Goal: Task Accomplishment & Management: Manage account settings

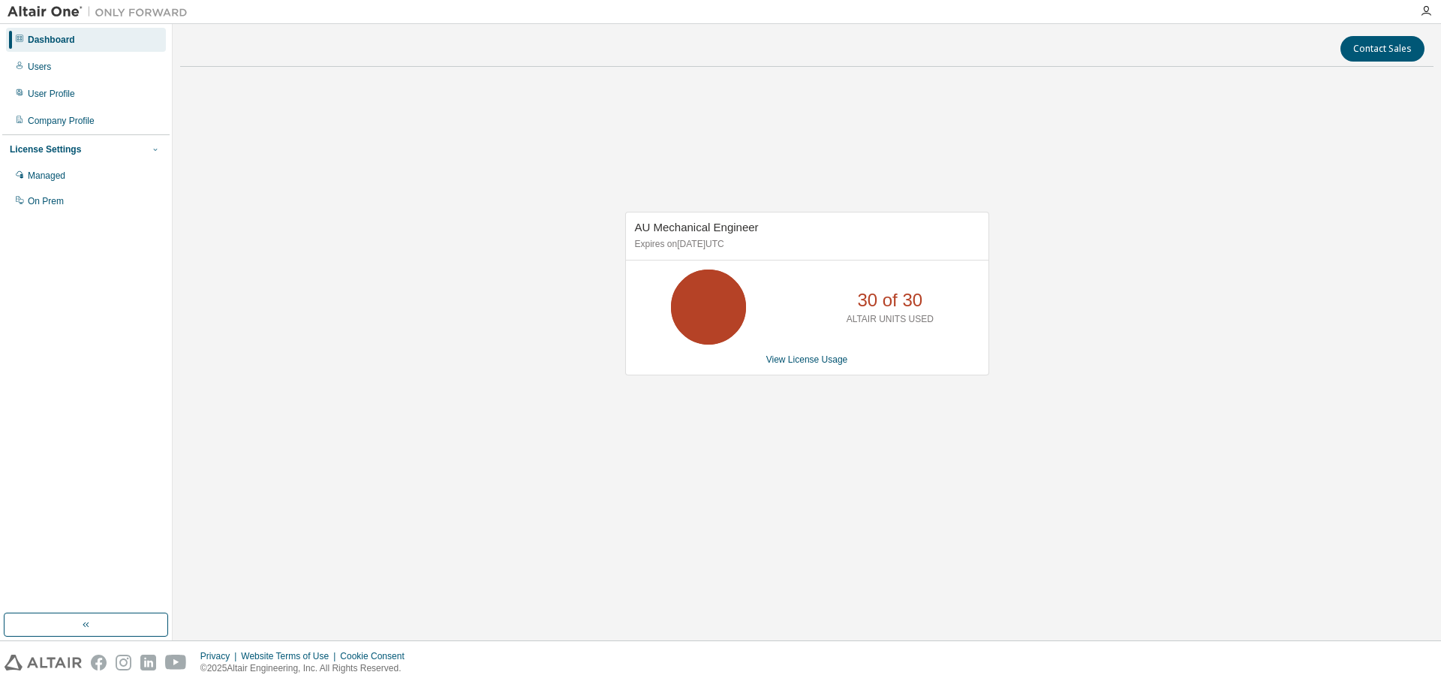
click at [152, 148] on icon "button" at bounding box center [155, 149] width 9 height 9
click at [72, 179] on div "Managed" at bounding box center [86, 176] width 160 height 24
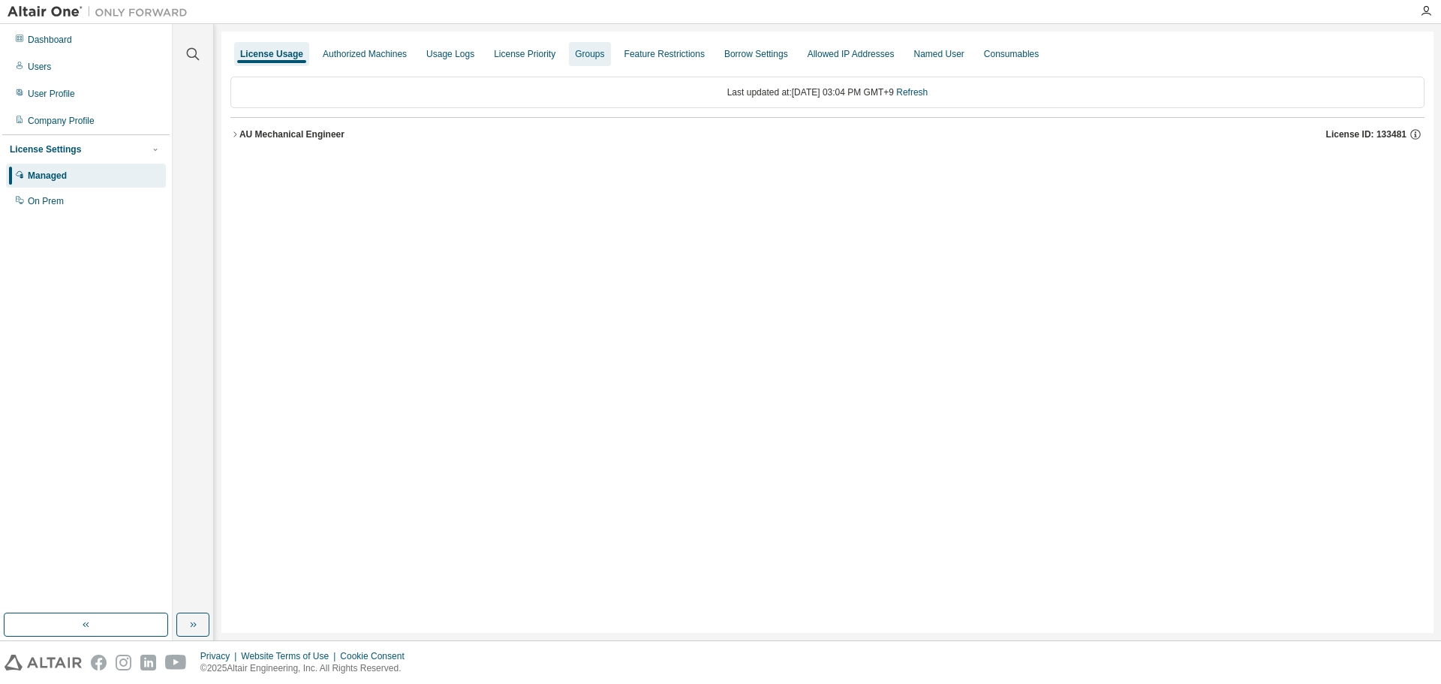
click at [583, 55] on div "Groups" at bounding box center [589, 54] width 29 height 12
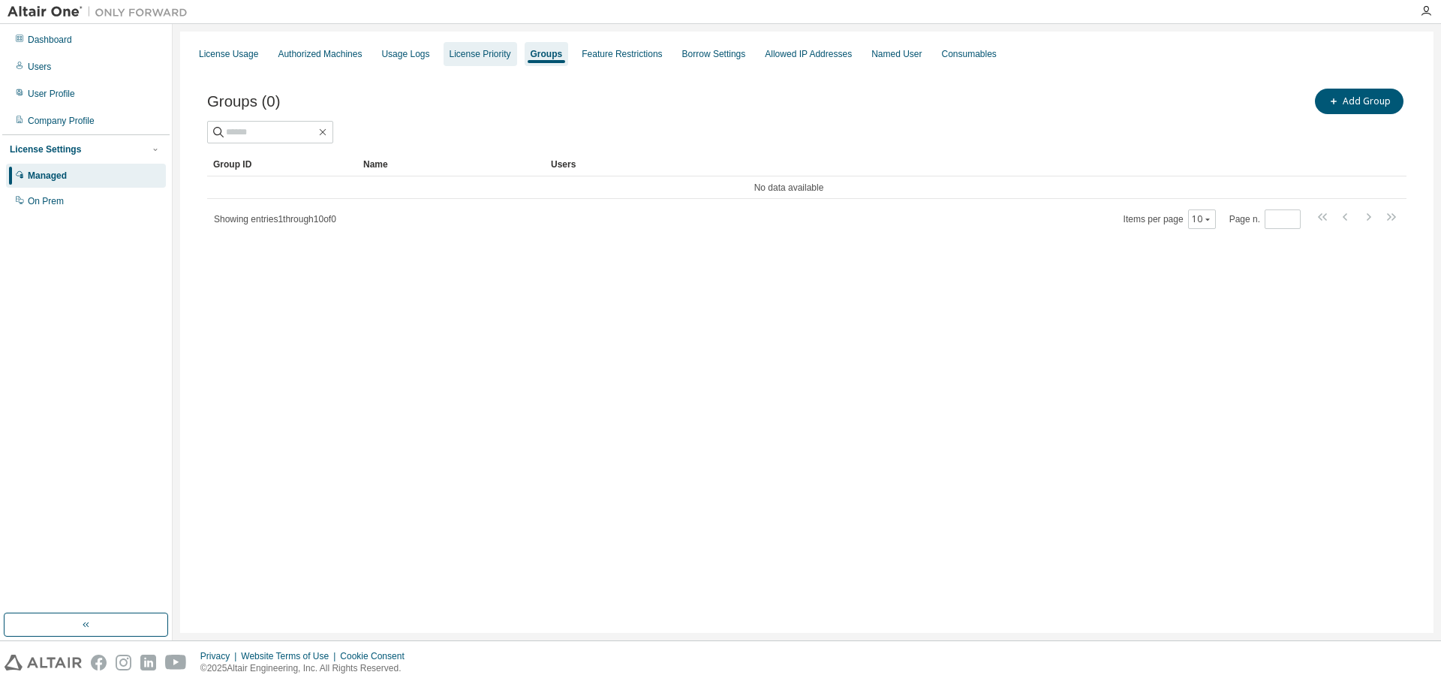
click at [479, 53] on div "License Priority" at bounding box center [481, 54] width 62 height 12
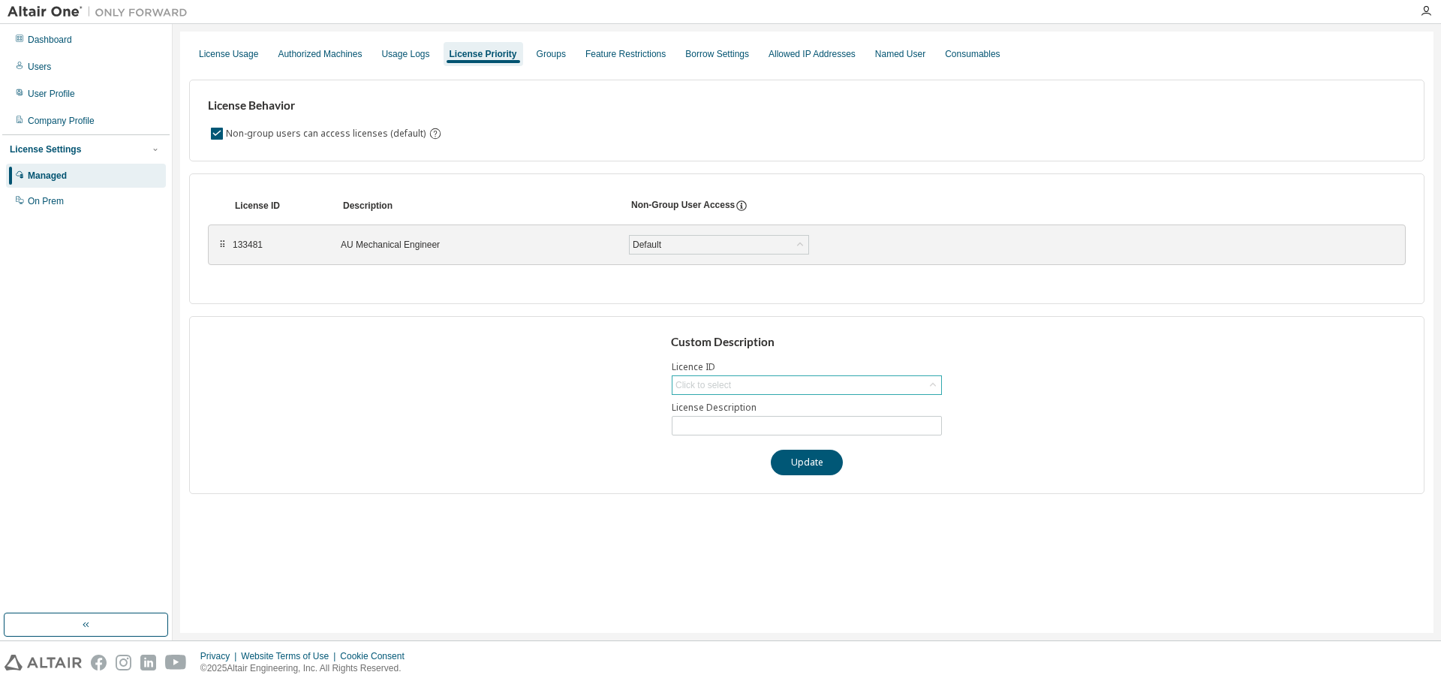
click at [932, 384] on icon at bounding box center [933, 384] width 6 height 4
click at [932, 384] on icon at bounding box center [933, 385] width 15 height 15
click at [805, 243] on icon at bounding box center [800, 244] width 15 height 15
click at [543, 57] on div "Groups" at bounding box center [551, 54] width 29 height 12
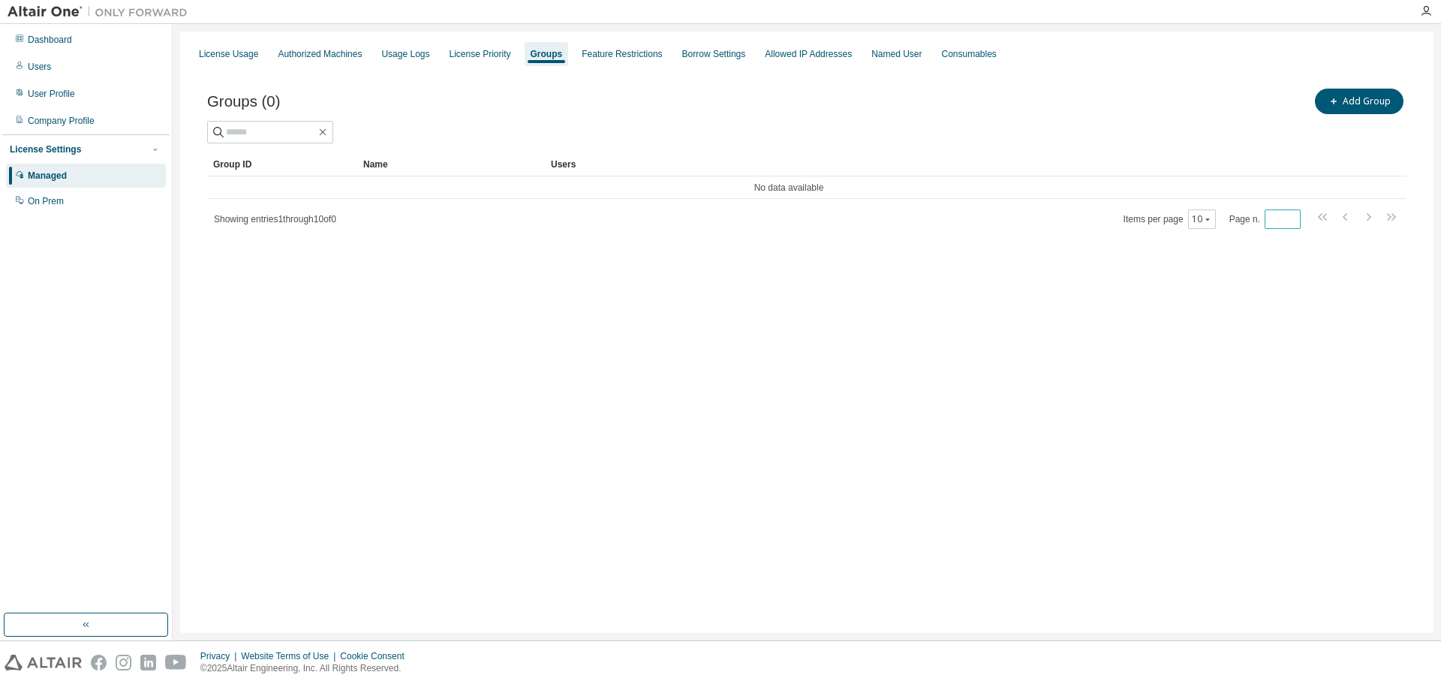
click at [1293, 222] on input "*" at bounding box center [1283, 219] width 29 height 12
click at [1292, 214] on input "*" at bounding box center [1283, 219] width 29 height 12
click at [1290, 224] on input "*" at bounding box center [1283, 219] width 29 height 12
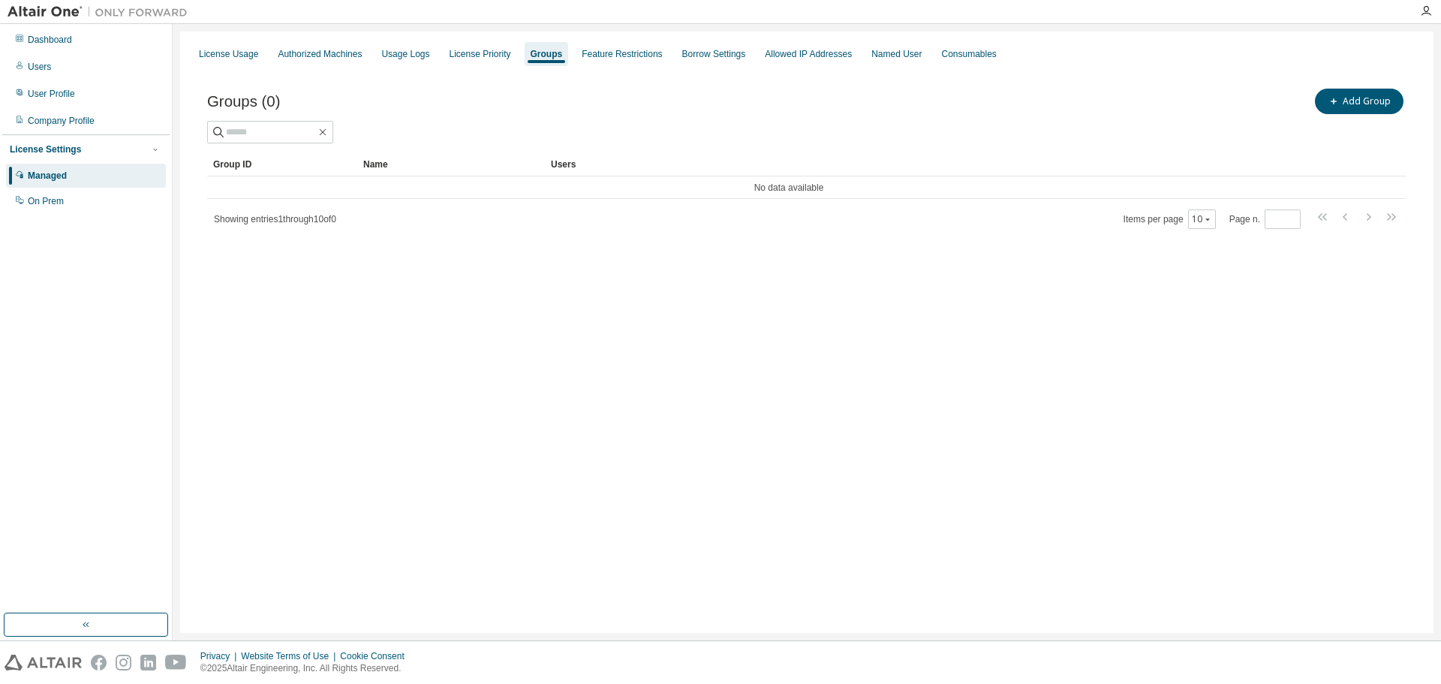
type input "*"
click at [764, 342] on div "License Usage Authorized Machines Usage Logs License Priority Groups Feature Re…" at bounding box center [807, 332] width 1254 height 601
click at [1375, 101] on button "Add Group" at bounding box center [1359, 102] width 89 height 26
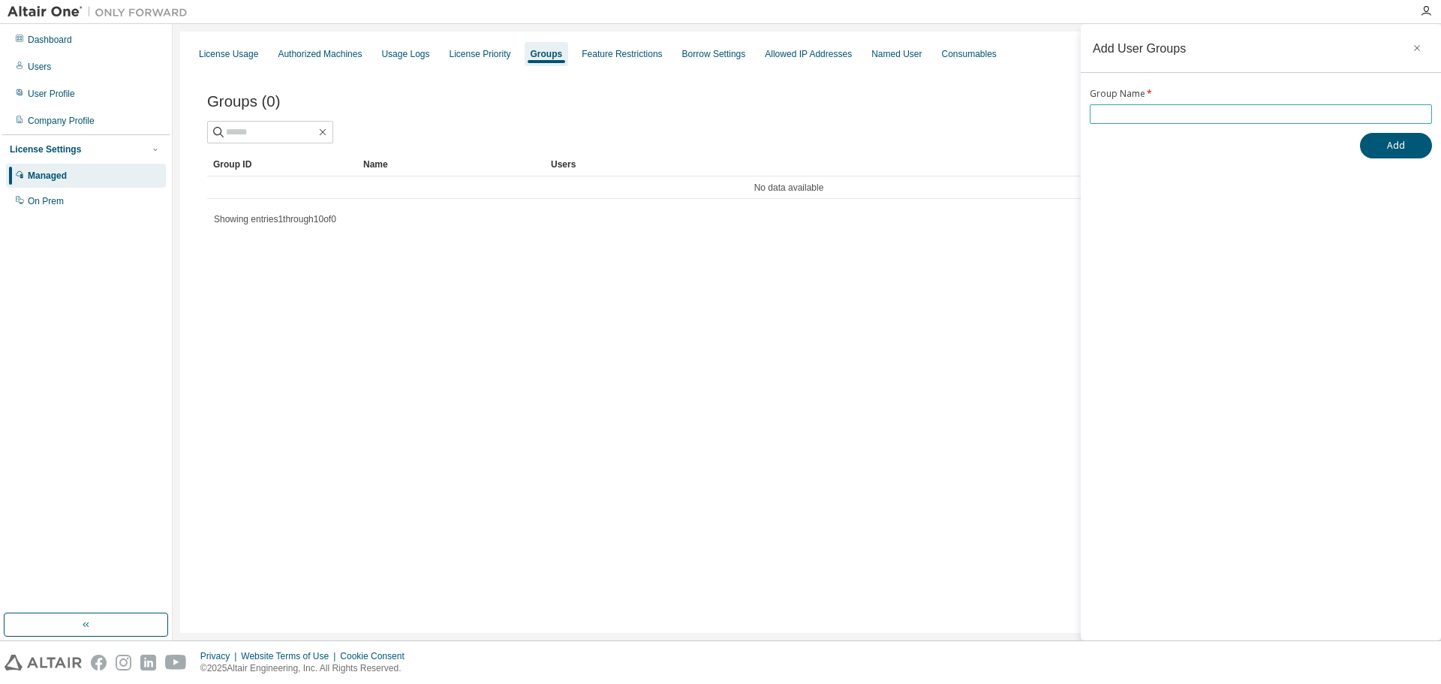
click at [1140, 114] on input "text" at bounding box center [1261, 114] width 335 height 12
click at [1417, 49] on icon "button" at bounding box center [1417, 48] width 6 height 6
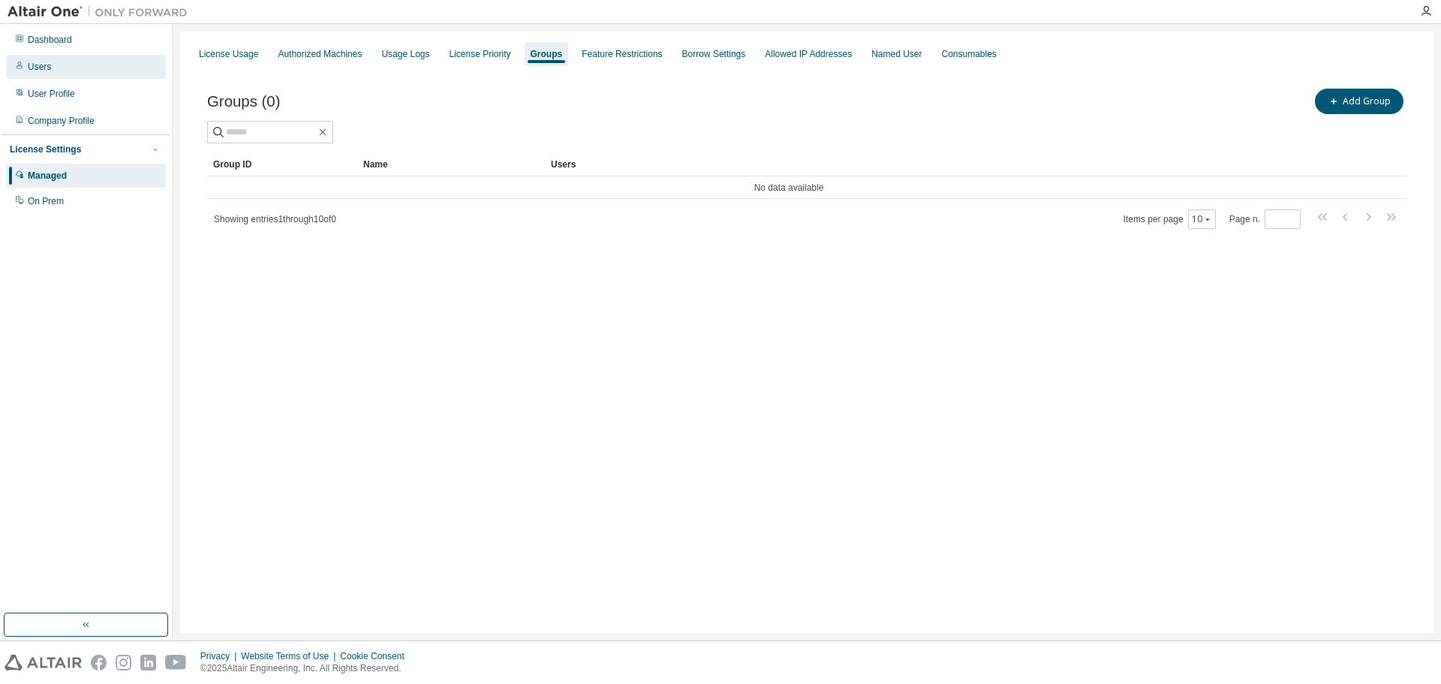
click at [53, 71] on div "Users" at bounding box center [86, 67] width 160 height 24
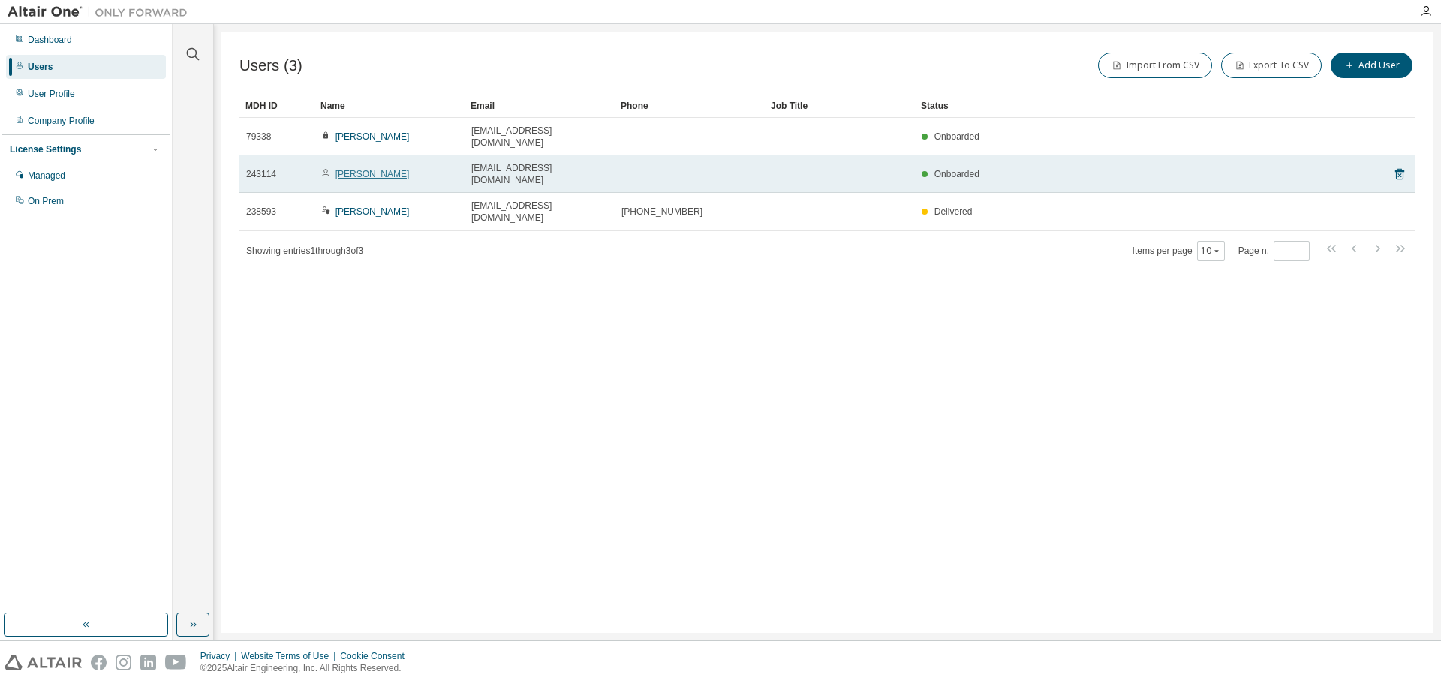
click at [344, 169] on link "[PERSON_NAME]" at bounding box center [373, 174] width 74 height 11
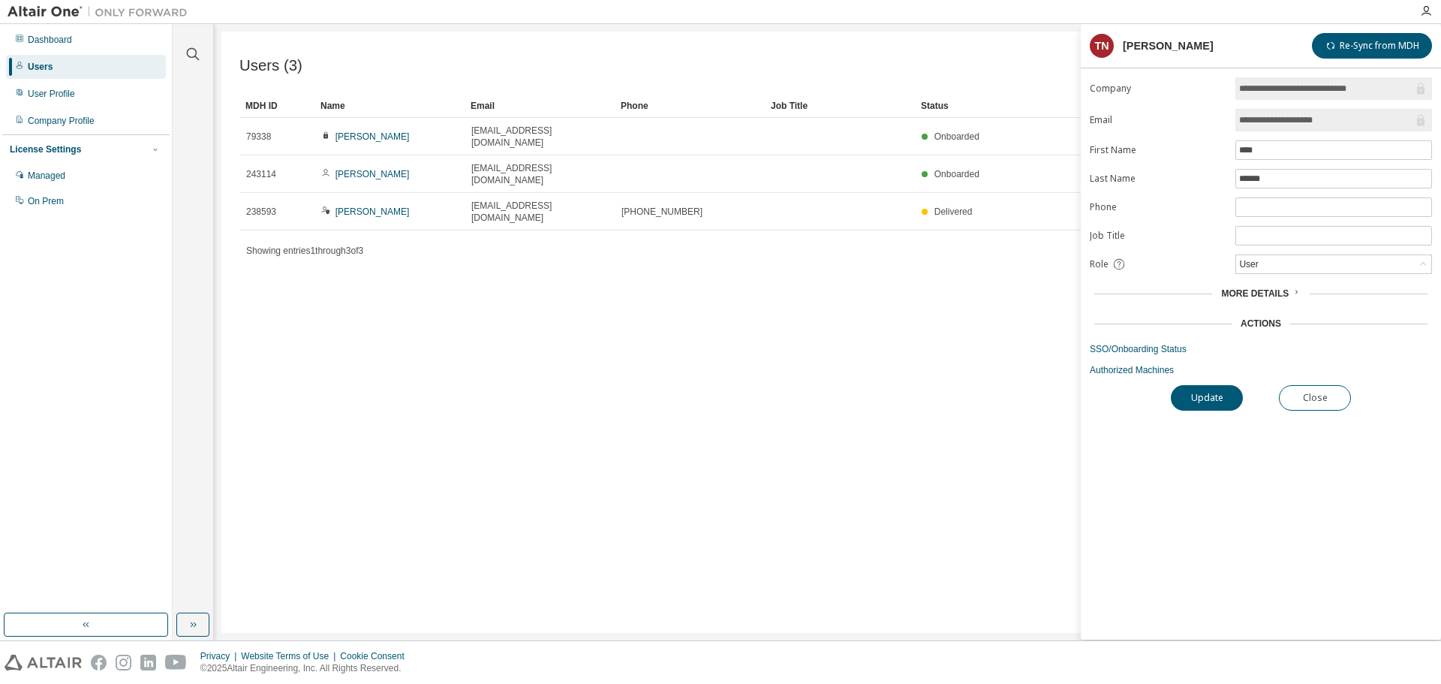
click at [652, 317] on div "Users (3) Import From CSV Export To CSV Add User Clear Load Save Save As Field …" at bounding box center [827, 332] width 1212 height 601
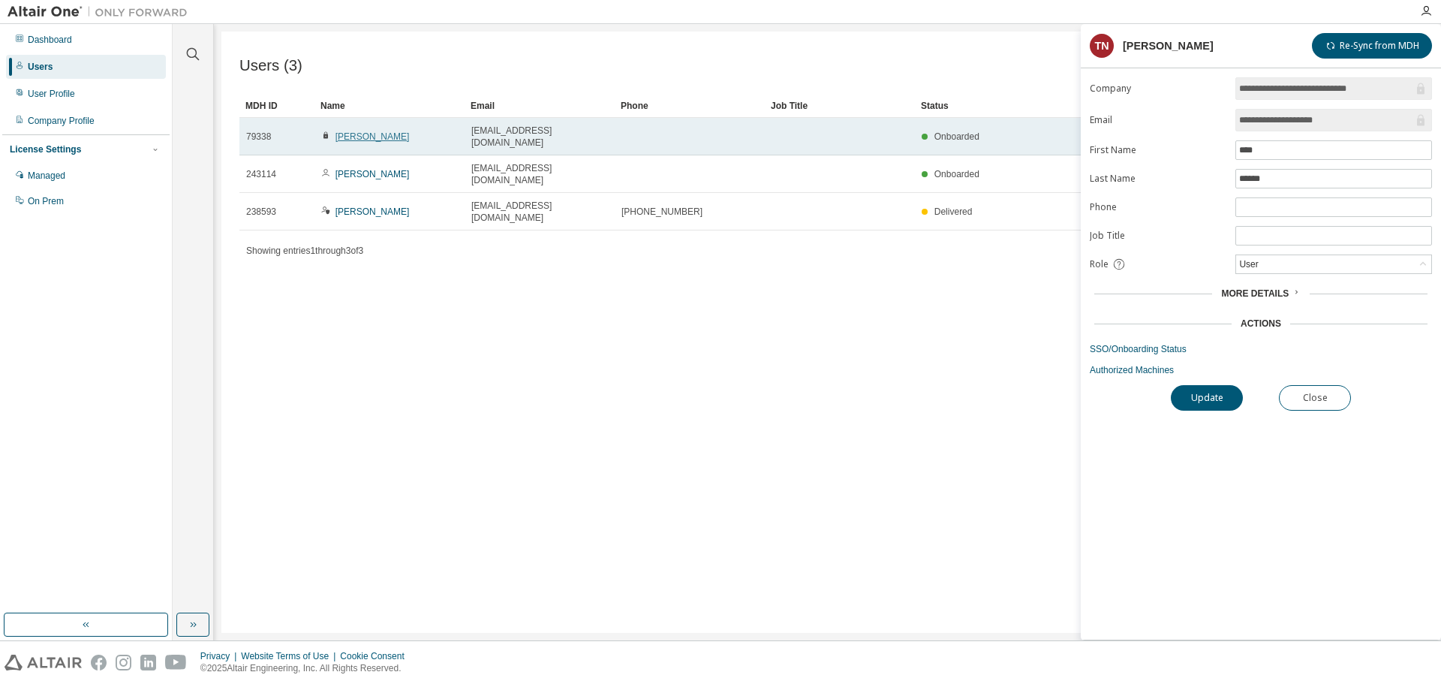
click at [354, 133] on link "[PERSON_NAME]" at bounding box center [373, 136] width 74 height 11
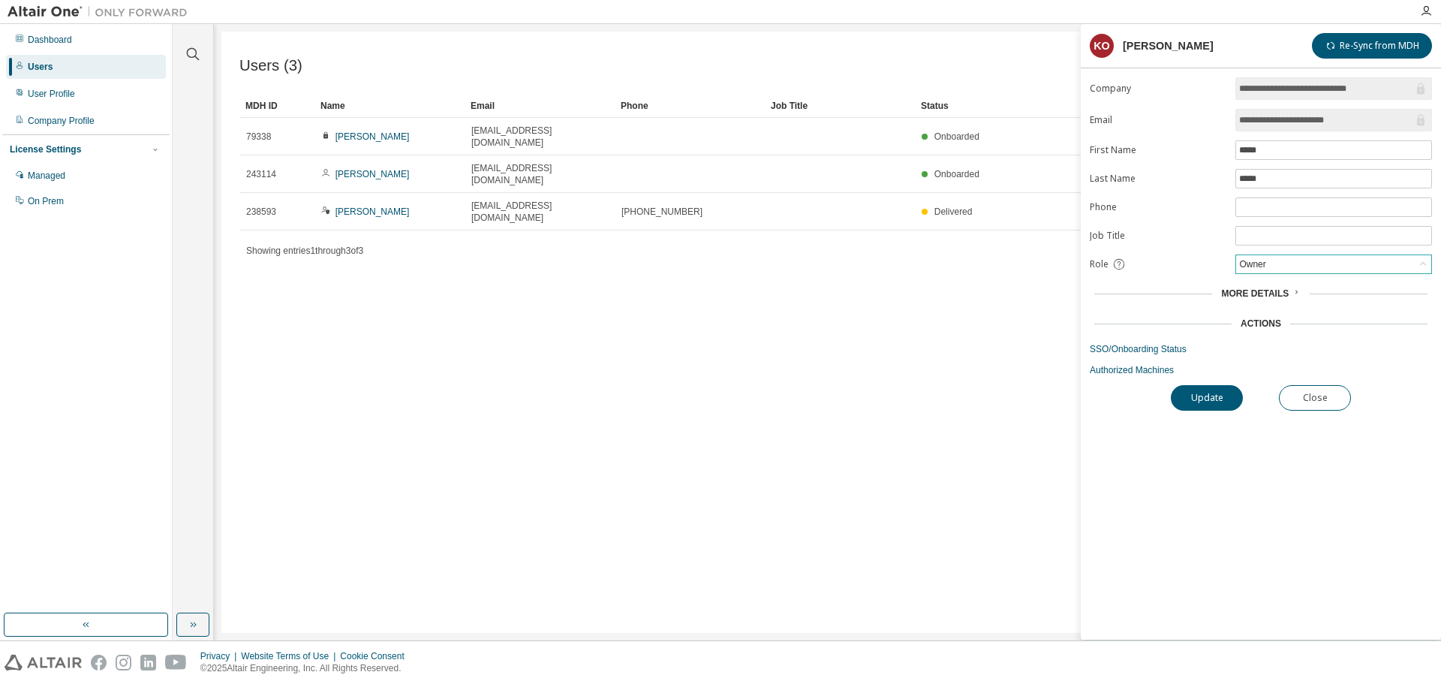
click at [1421, 262] on icon at bounding box center [1423, 264] width 15 height 15
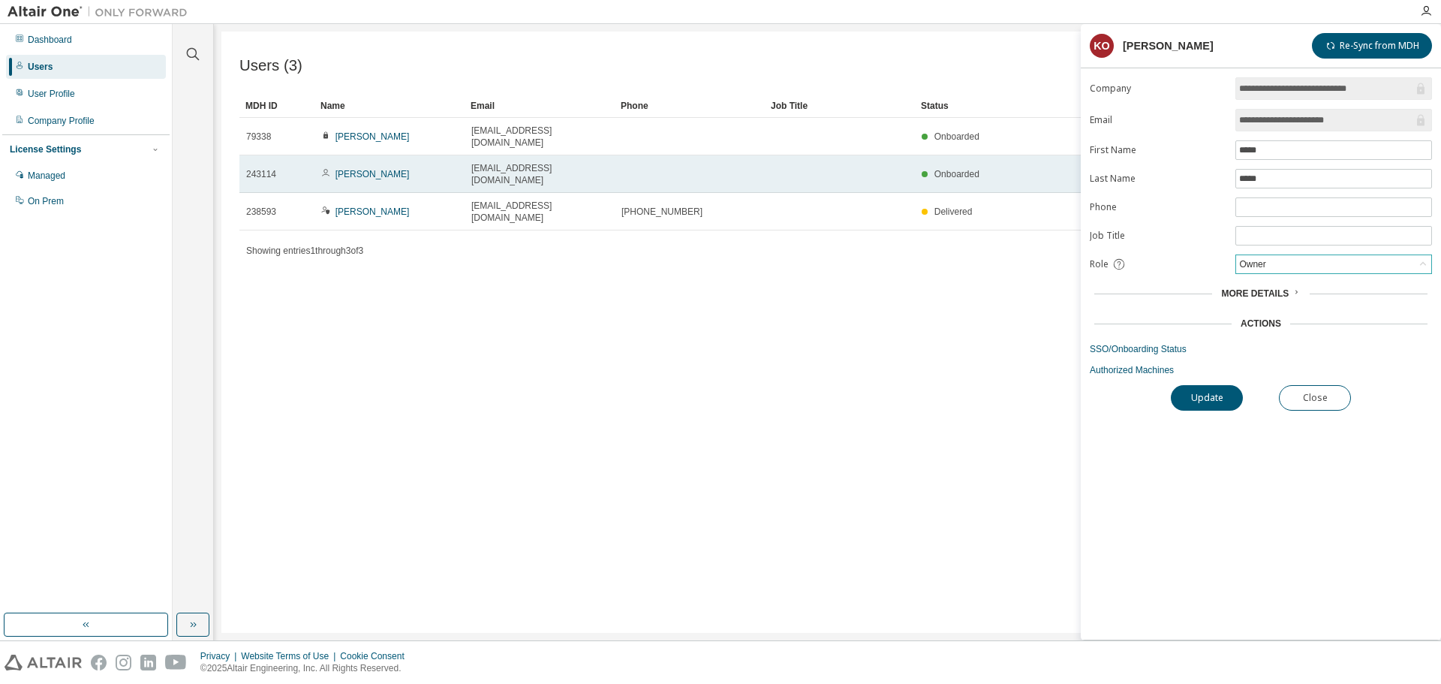
click at [396, 168] on div "[PERSON_NAME]" at bounding box center [389, 174] width 137 height 12
click at [363, 169] on link "[PERSON_NAME]" at bounding box center [373, 174] width 74 height 11
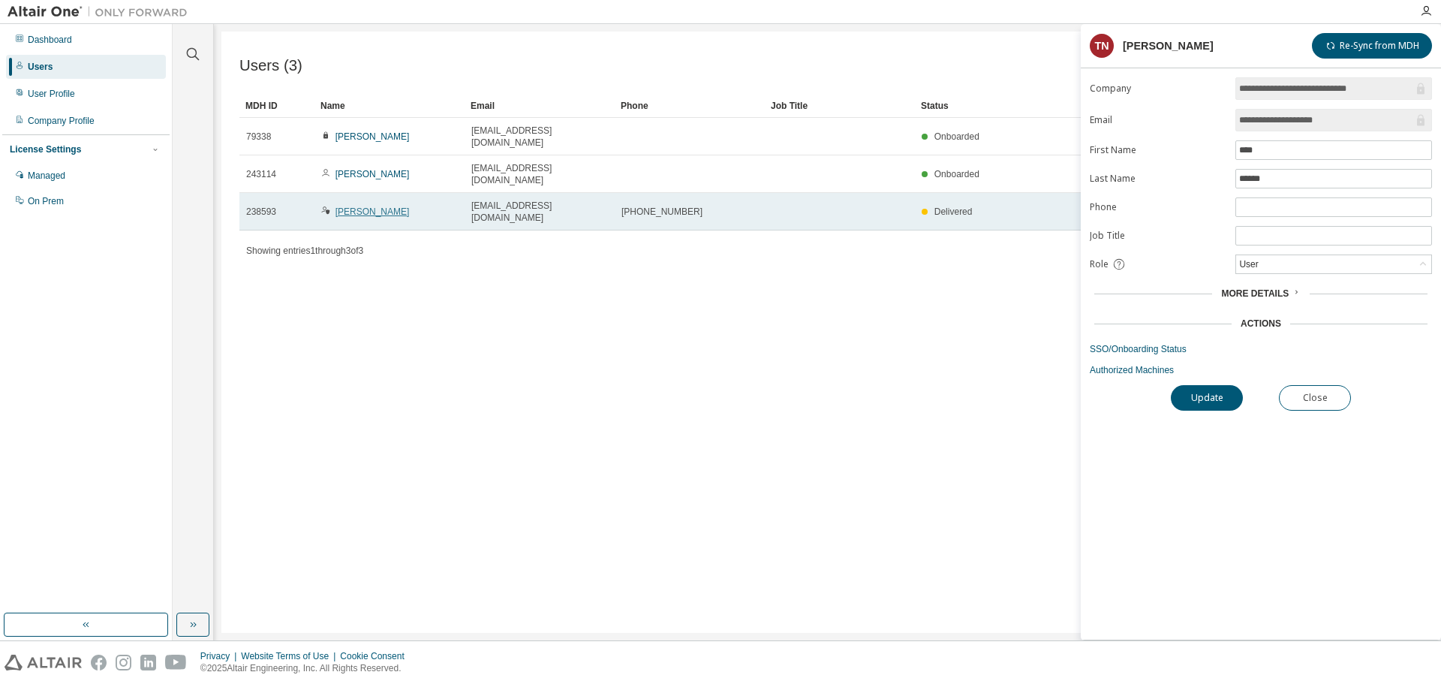
click at [375, 206] on link "[PERSON_NAME]" at bounding box center [373, 211] width 74 height 11
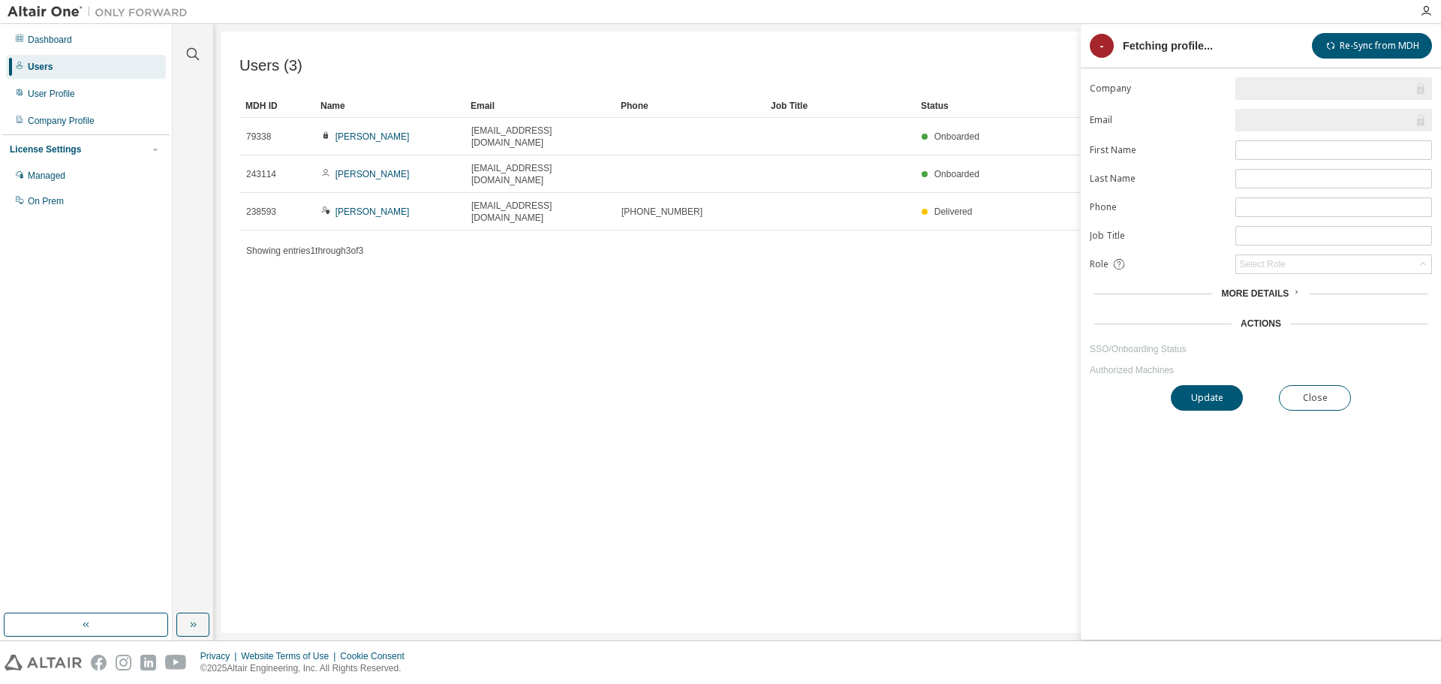
click at [379, 206] on link "[PERSON_NAME]" at bounding box center [373, 211] width 74 height 11
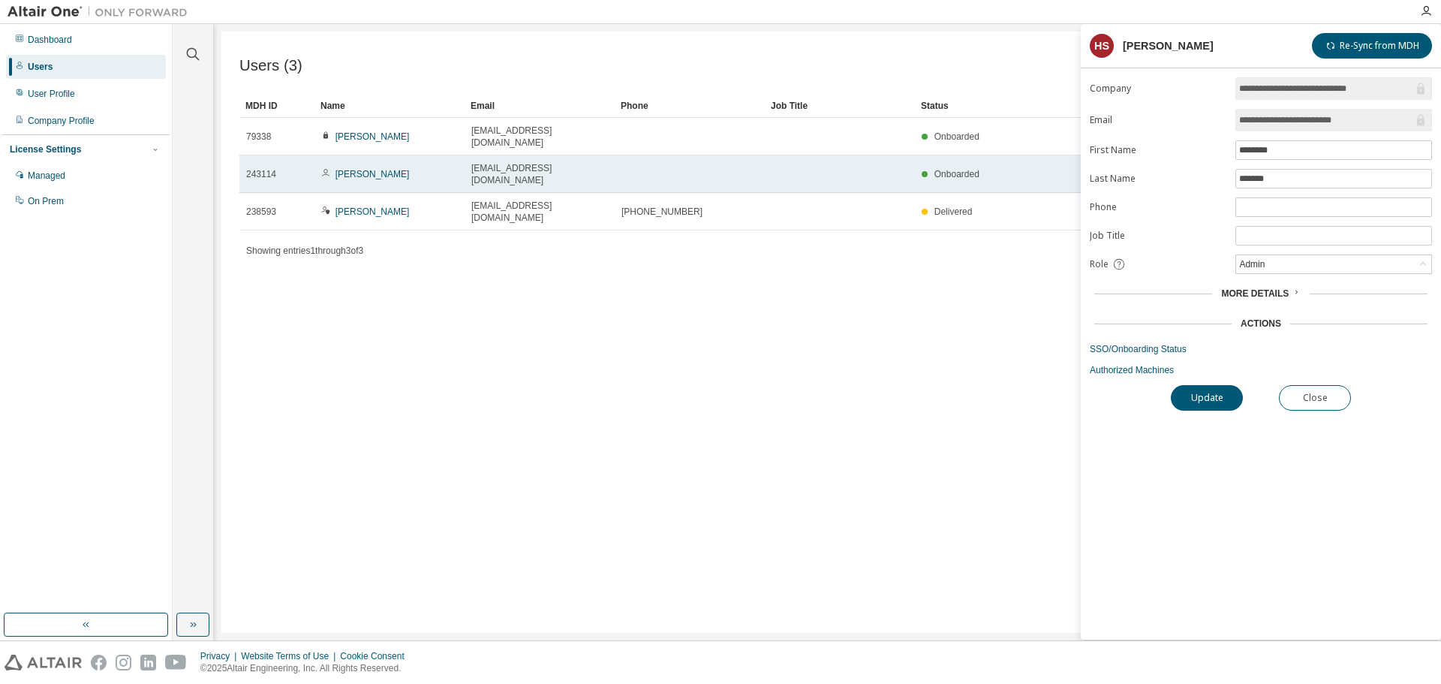
click at [407, 168] on div "[PERSON_NAME]" at bounding box center [389, 174] width 137 height 12
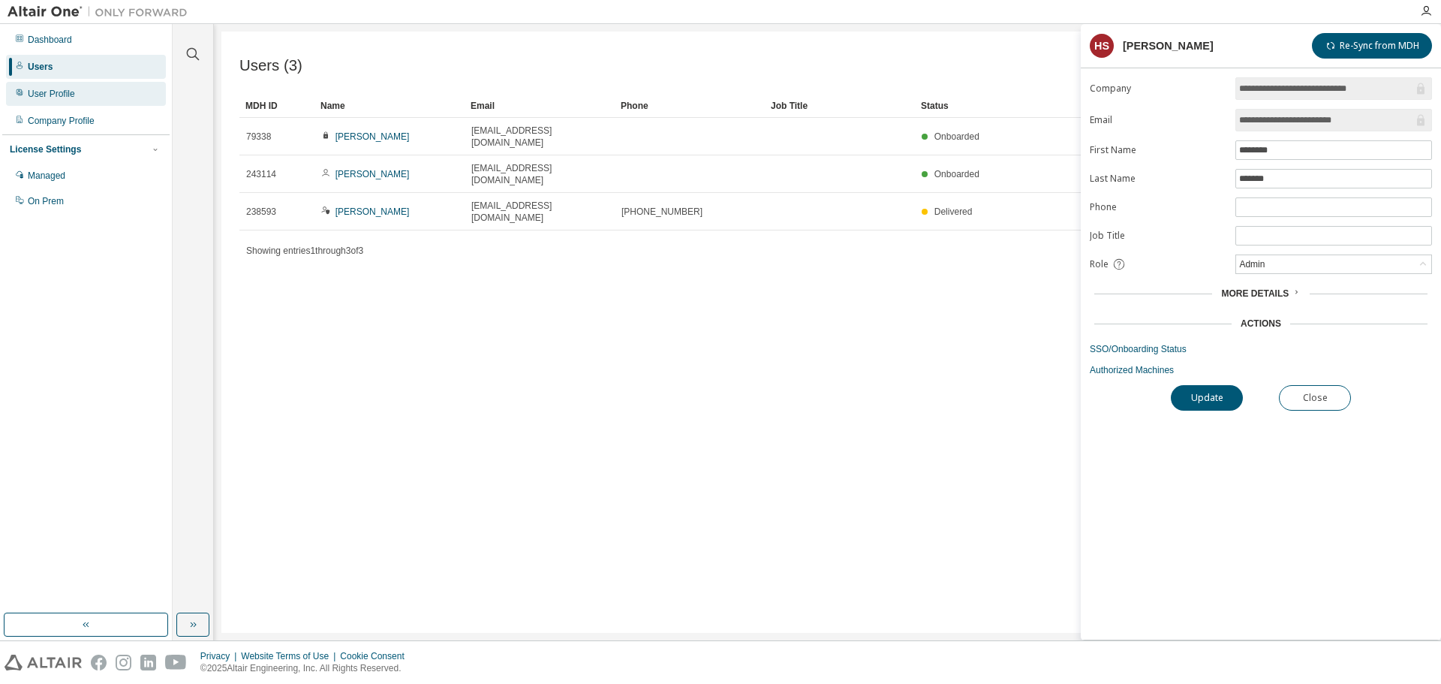
click at [85, 93] on div "User Profile" at bounding box center [86, 94] width 160 height 24
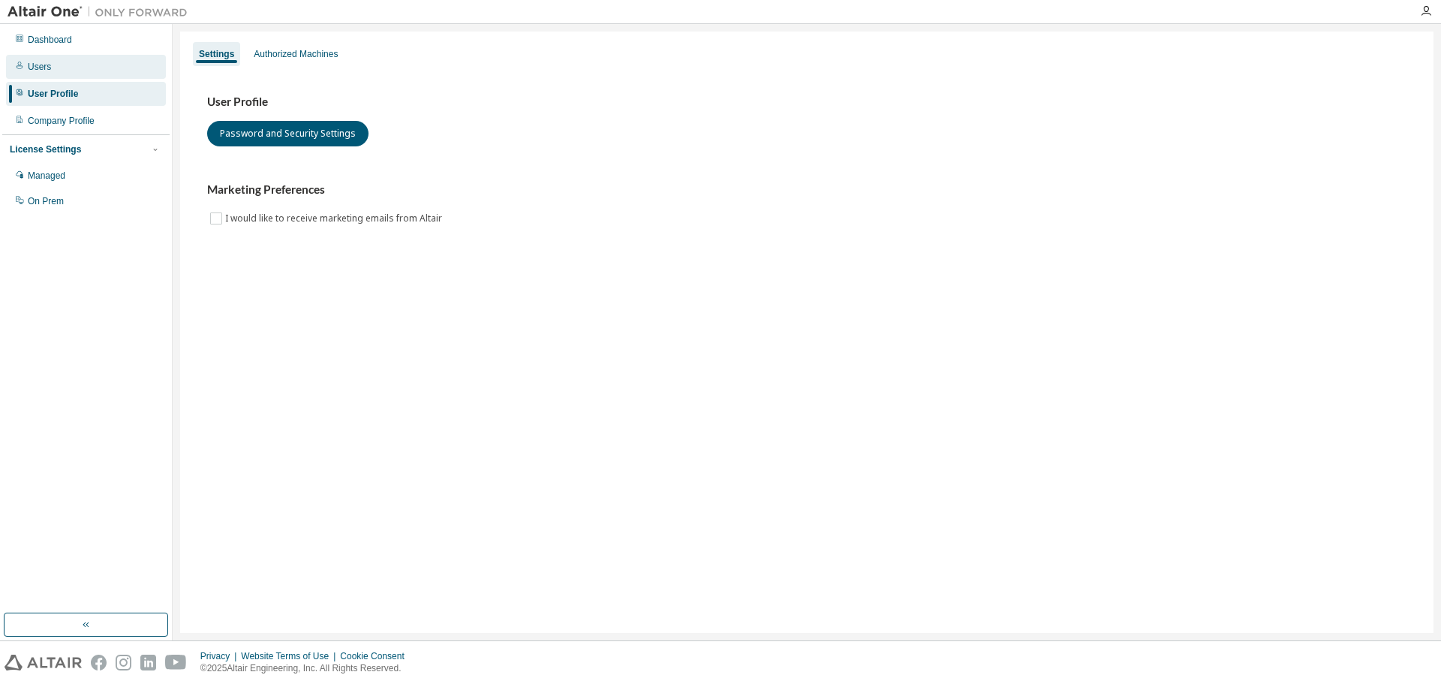
click at [74, 72] on div "Users" at bounding box center [86, 67] width 160 height 24
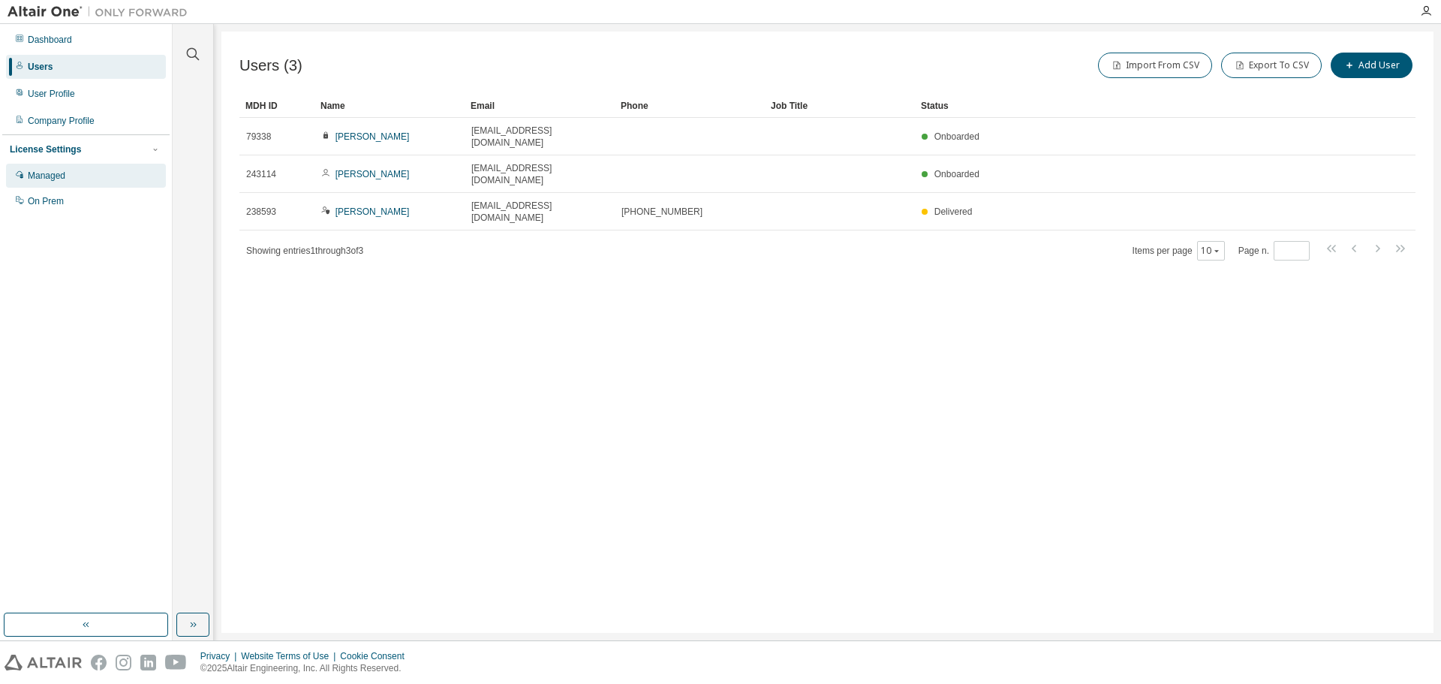
click at [56, 179] on div "Managed" at bounding box center [47, 176] width 38 height 12
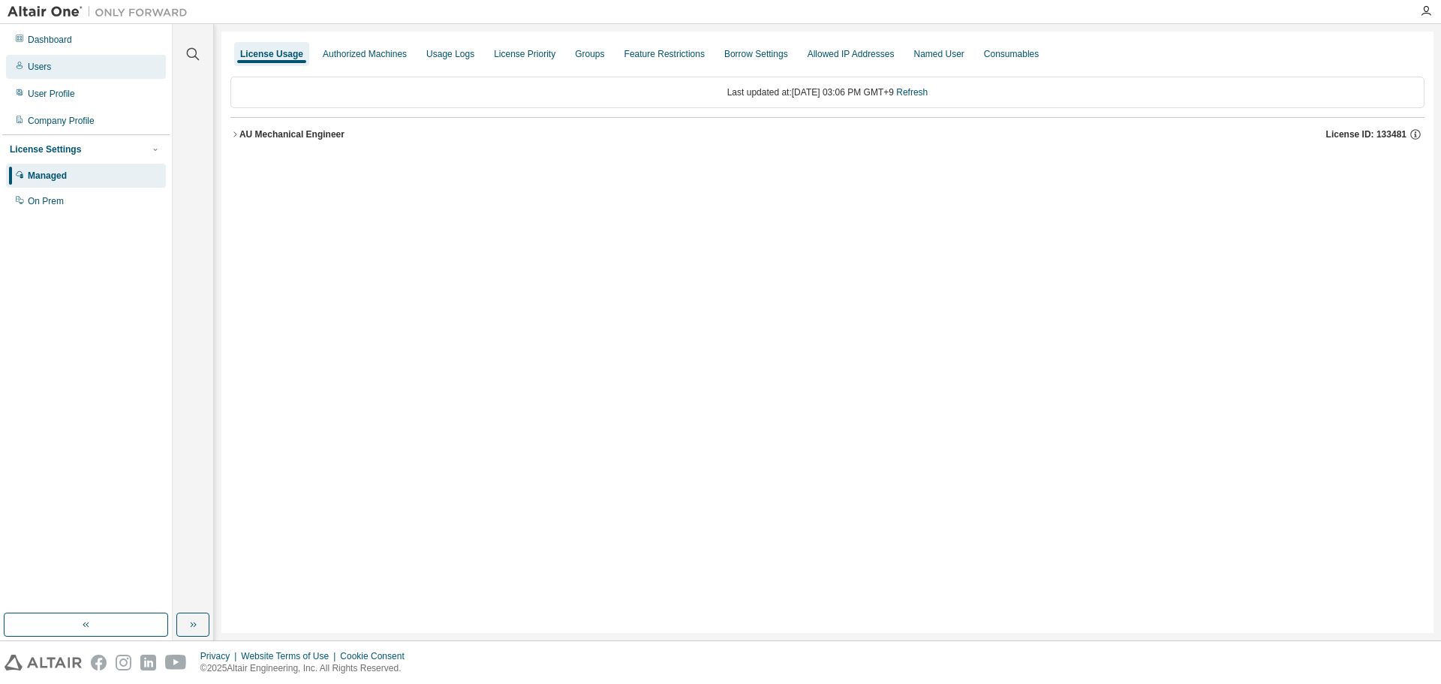
click at [55, 63] on div "Users" at bounding box center [86, 67] width 160 height 24
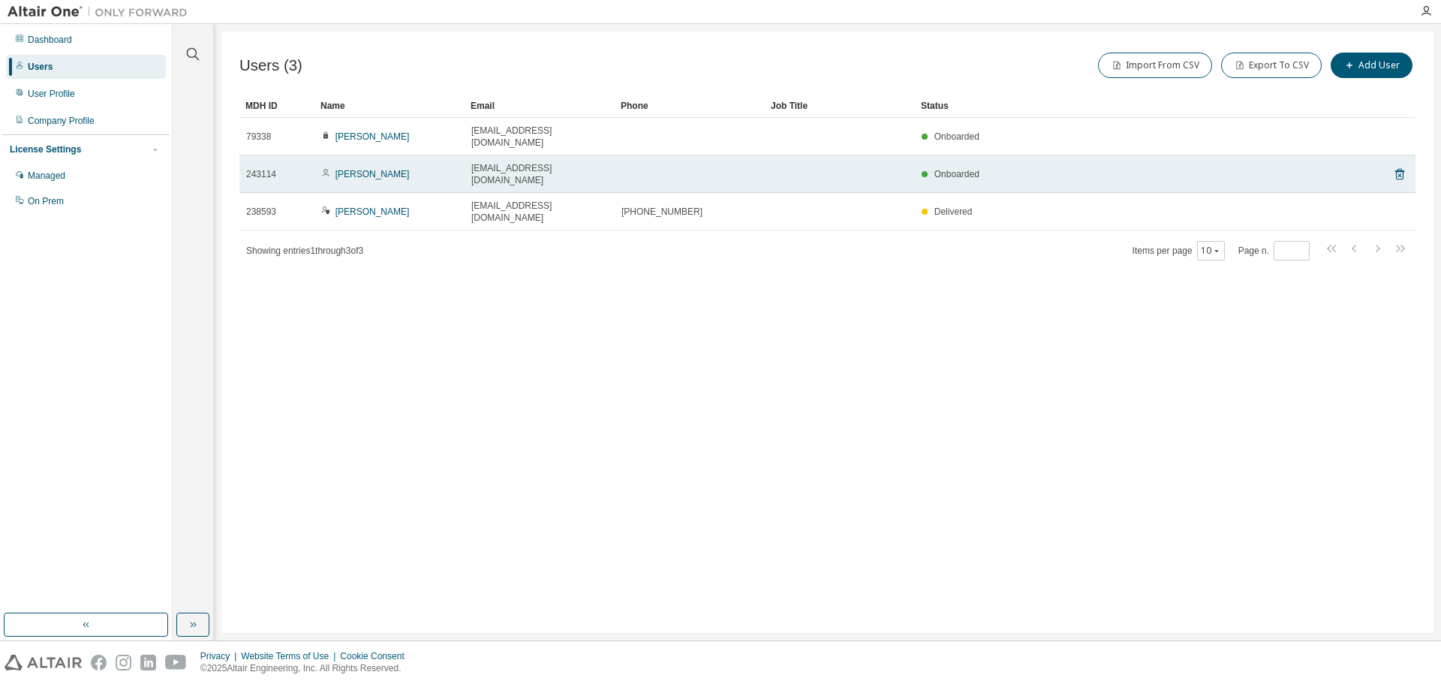
click at [426, 162] on td "[PERSON_NAME]" at bounding box center [390, 174] width 150 height 38
